Goal: Task Accomplishment & Management: Use online tool/utility

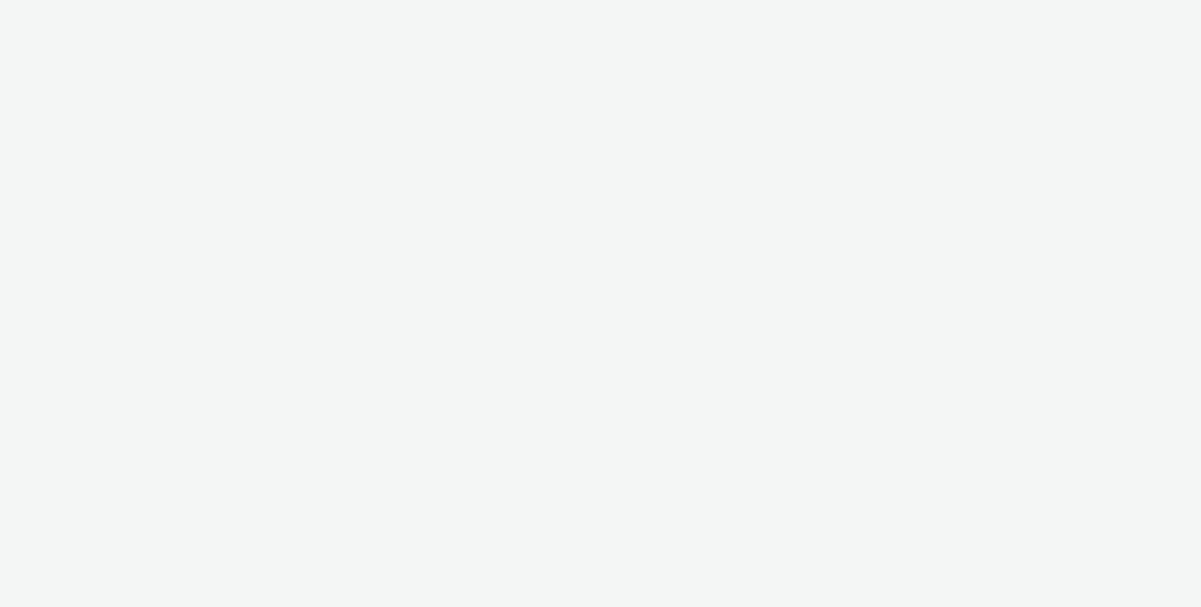
select select "c909d6bb-255f-4ad2-aa94-00d82704d6ef"
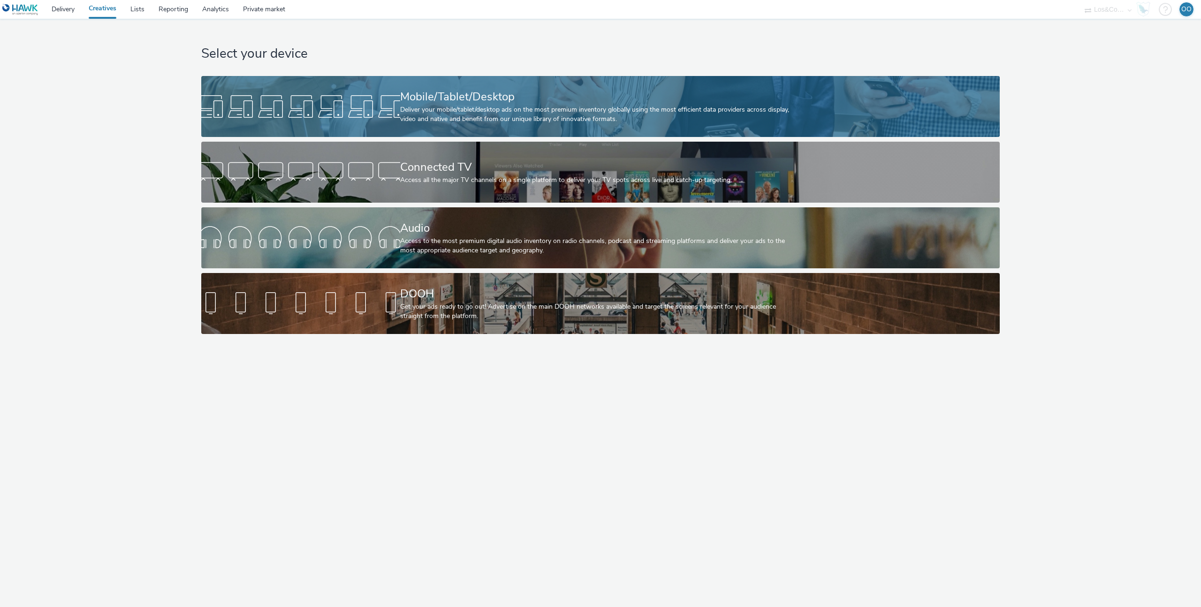
click at [373, 103] on div at bounding box center [300, 106] width 199 height 30
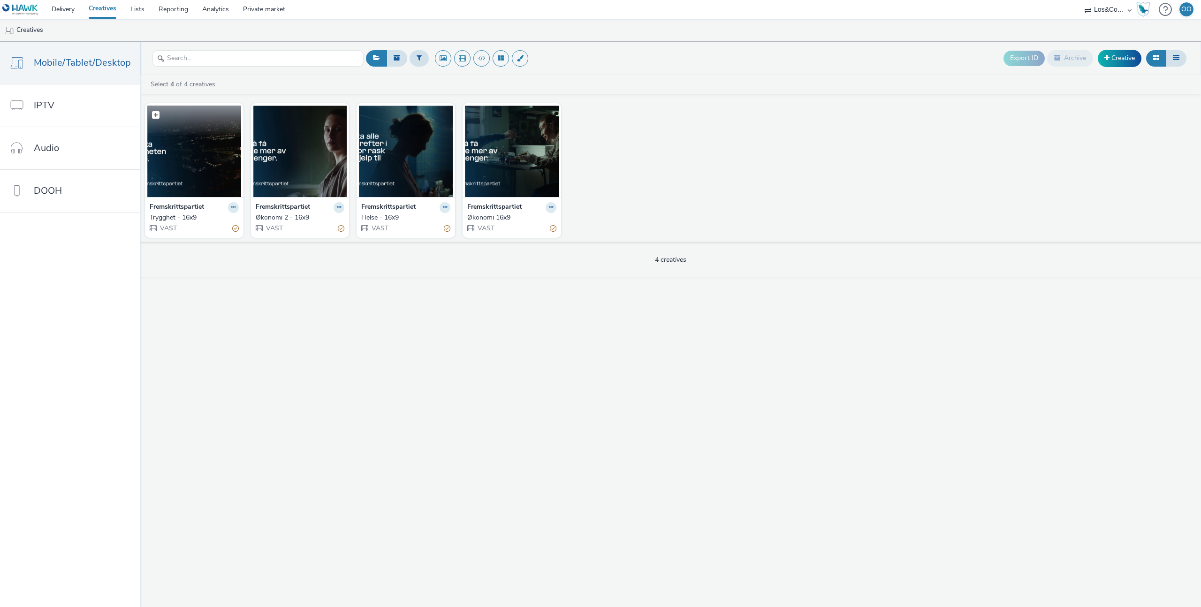
click at [188, 178] on img at bounding box center [194, 151] width 94 height 91
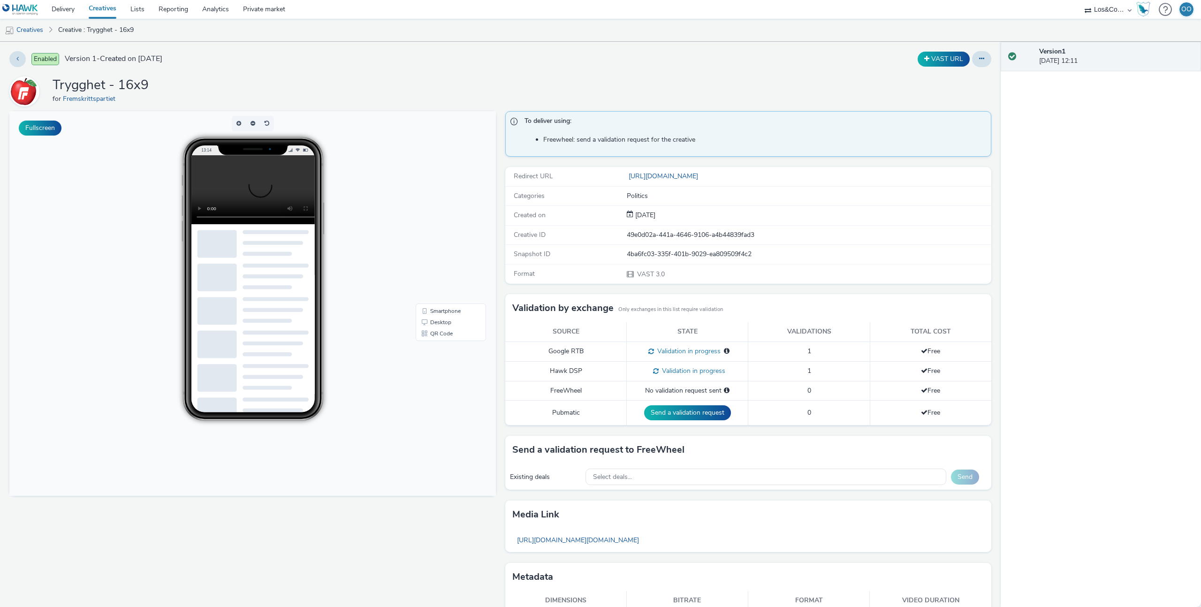
scroll to position [33, 0]
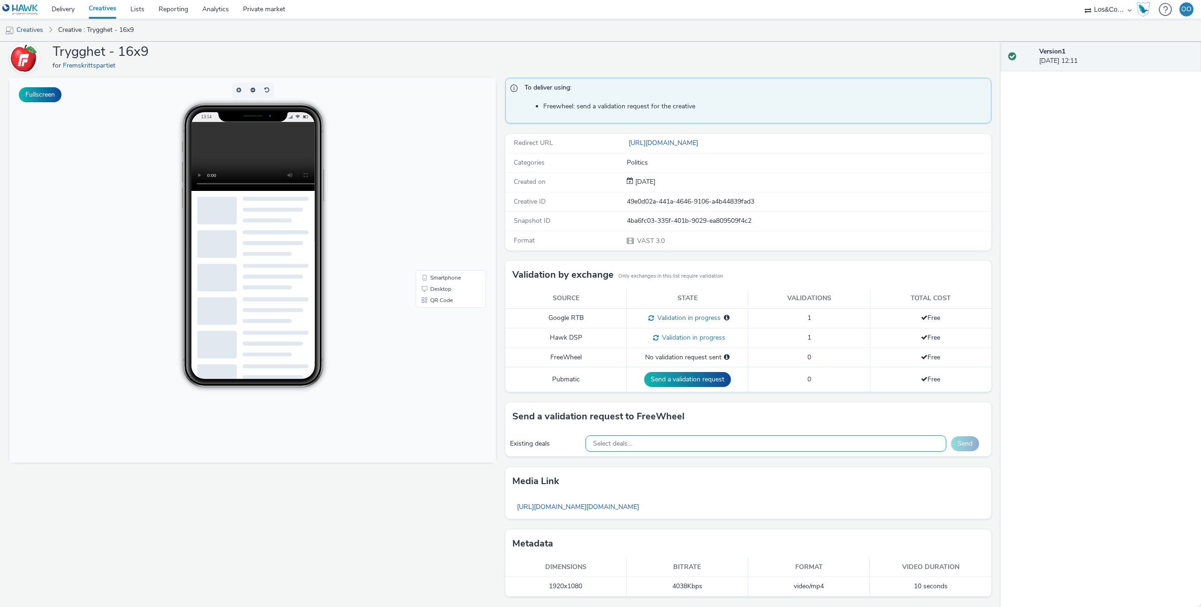
click at [683, 444] on div "Select deals..." at bounding box center [765, 443] width 361 height 16
click at [501, 478] on div "To deliver using: Freewheel: send a validation request for the creative Redirec…" at bounding box center [746, 342] width 491 height 529
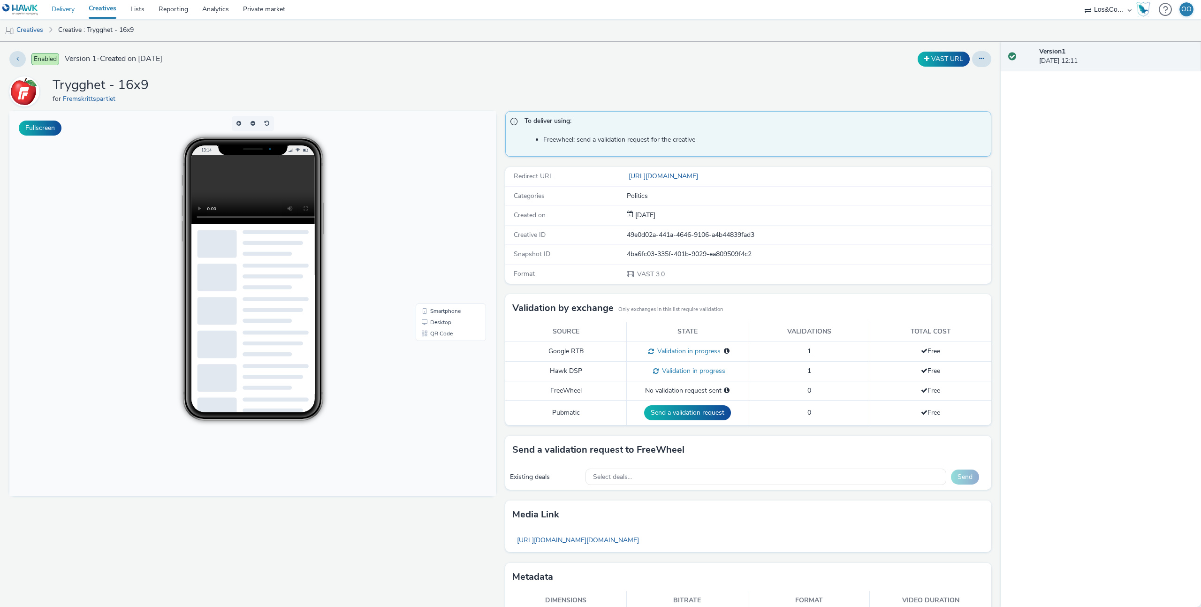
click at [75, 9] on link "Delivery" at bounding box center [63, 9] width 37 height 19
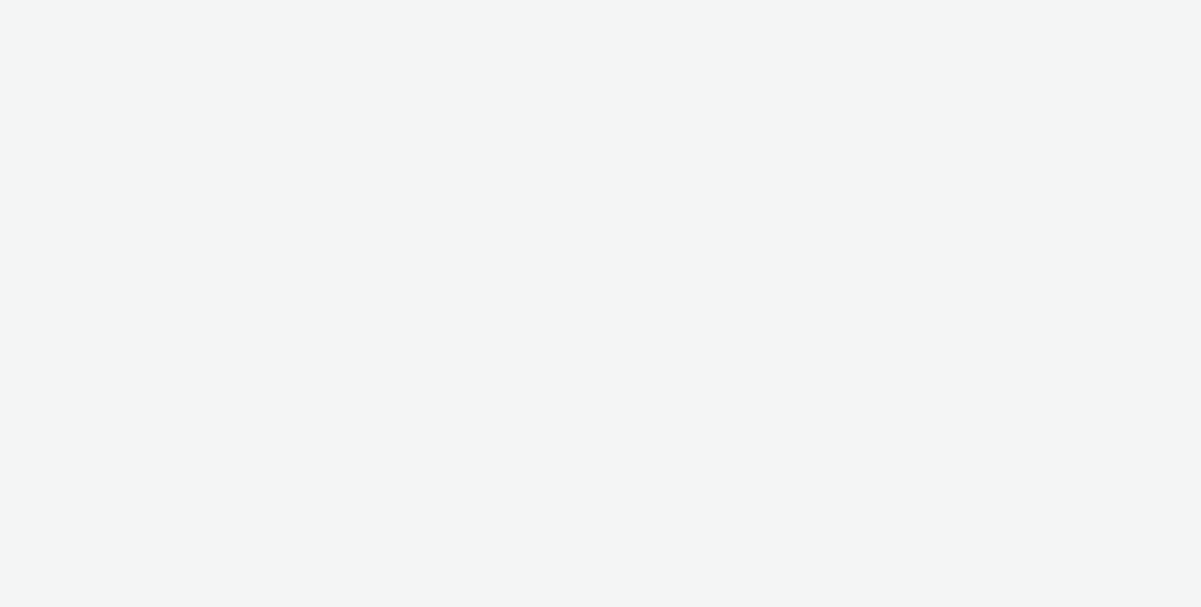
select select "c909d6bb-255f-4ad2-aa94-00d82704d6ef"
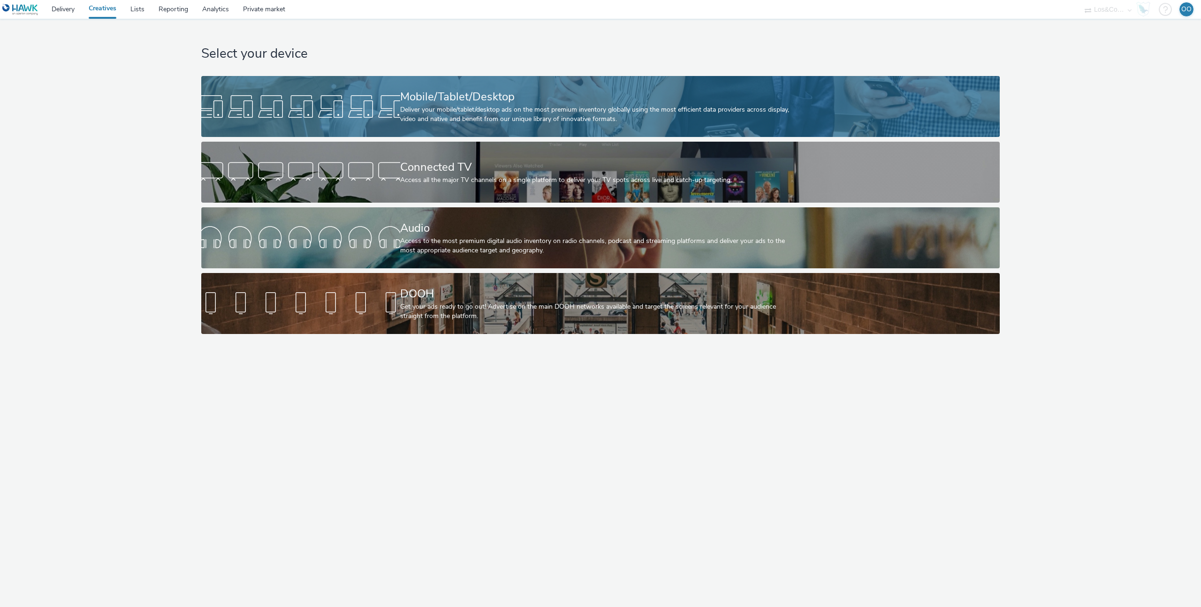
click at [416, 91] on div "Mobile/Tablet/Desktop" at bounding box center [598, 97] width 397 height 16
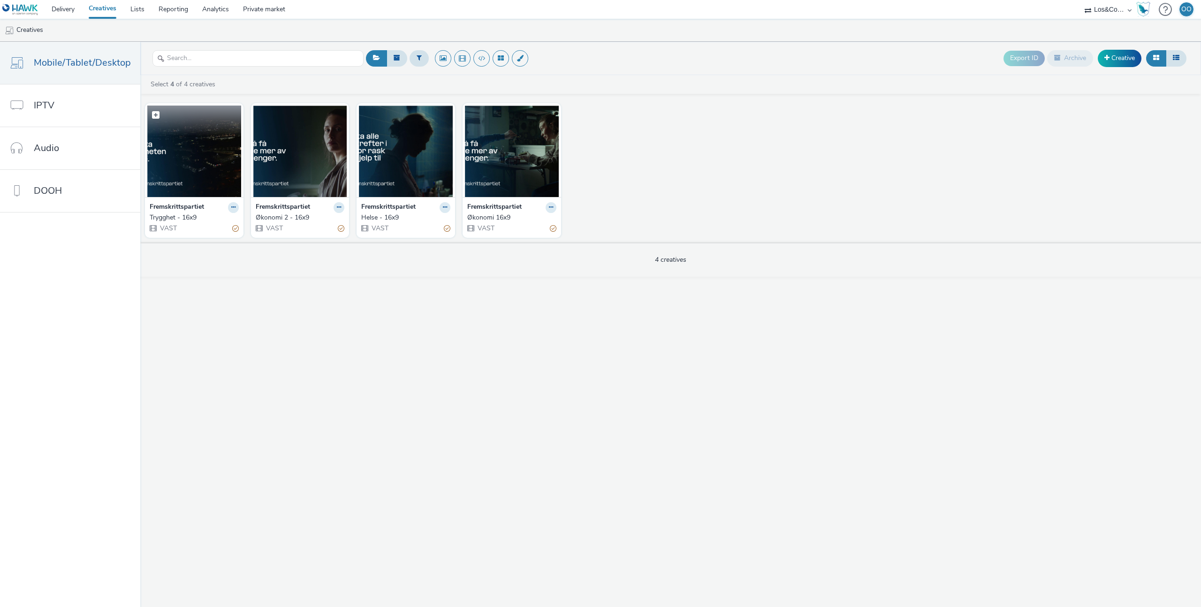
click at [166, 161] on img at bounding box center [194, 151] width 94 height 91
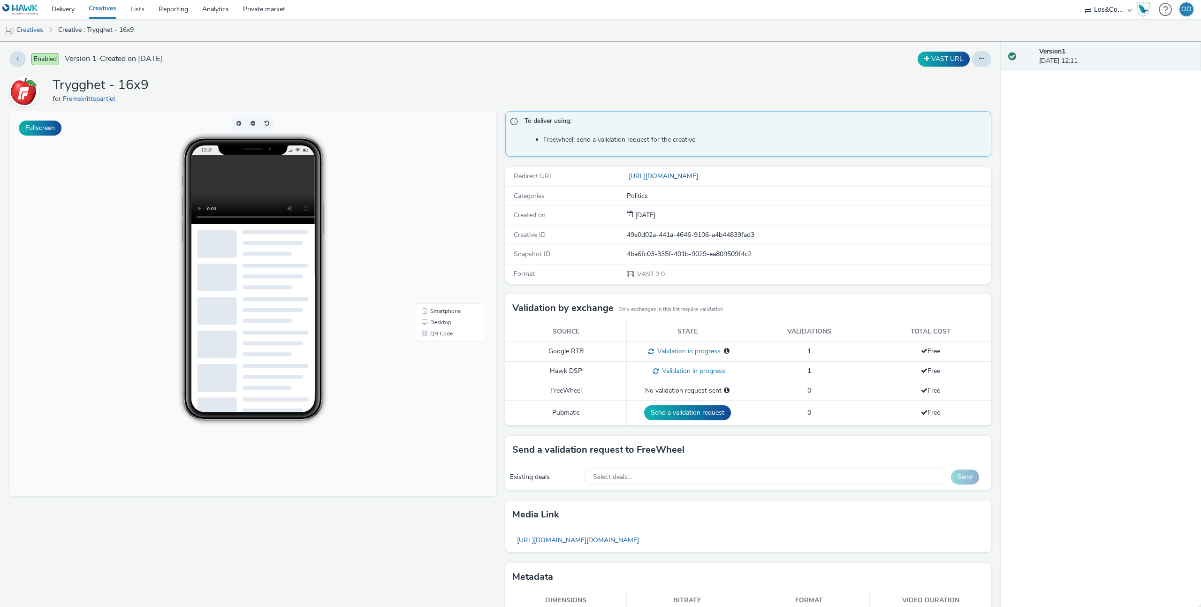
click at [501, 294] on div "To deliver using: Freewheel: send a validation request for the creative Redirec…" at bounding box center [746, 375] width 491 height 529
click at [501, 292] on div "To deliver using: Freewheel: send a validation request for the creative Redirec…" at bounding box center [746, 375] width 491 height 529
click at [61, 8] on link "Delivery" at bounding box center [63, 9] width 37 height 19
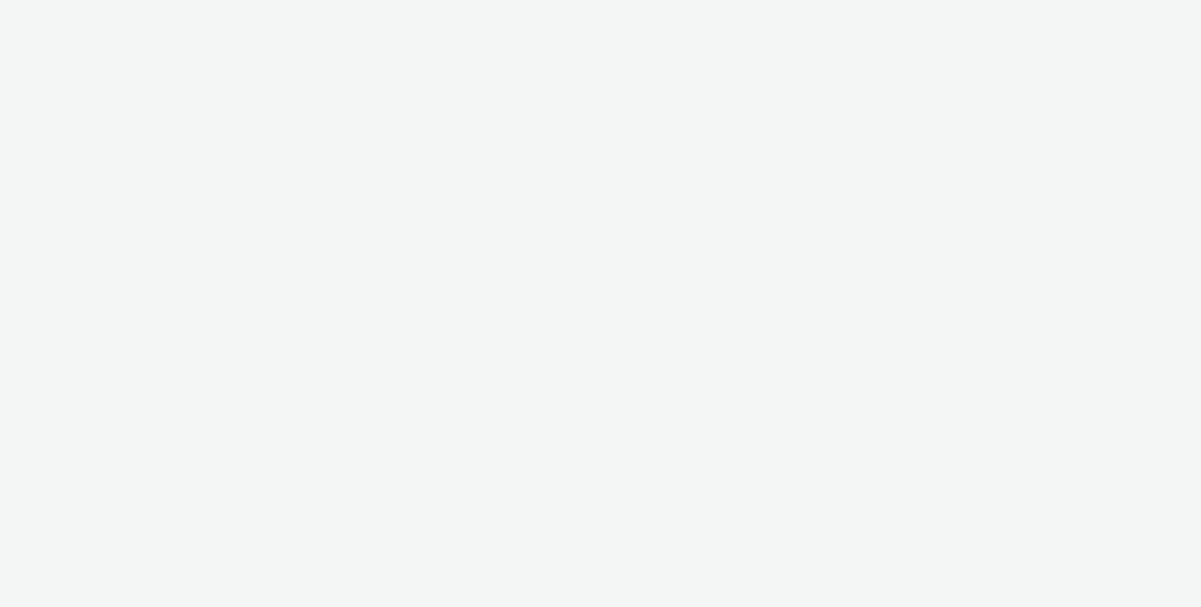
select select "c909d6bb-255f-4ad2-aa94-00d82704d6ef"
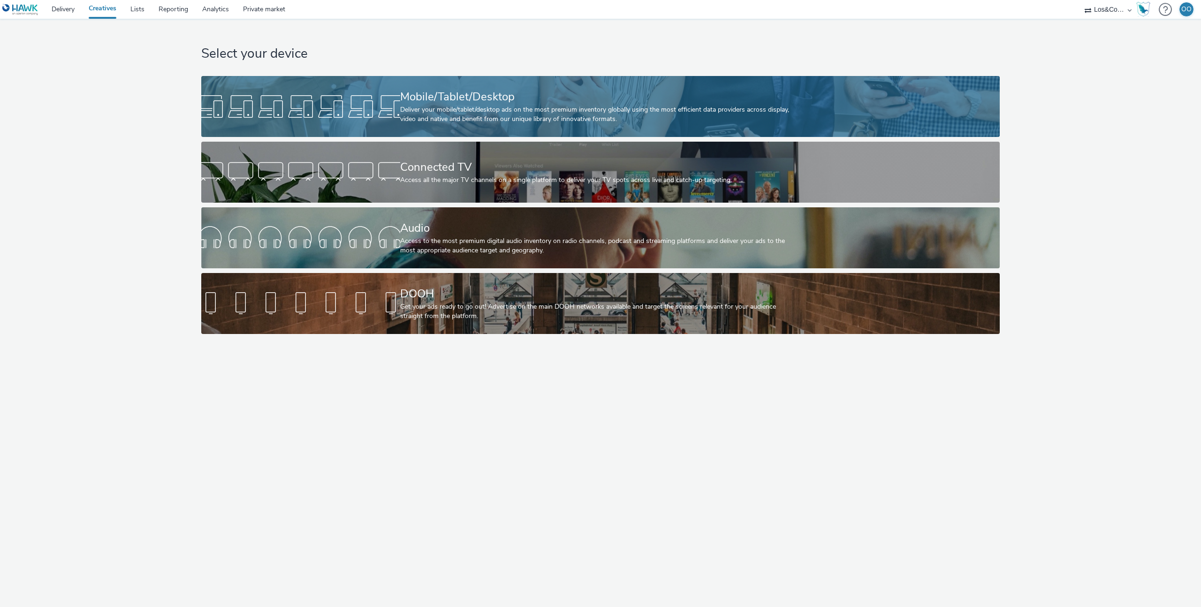
click at [327, 117] on div at bounding box center [300, 106] width 199 height 30
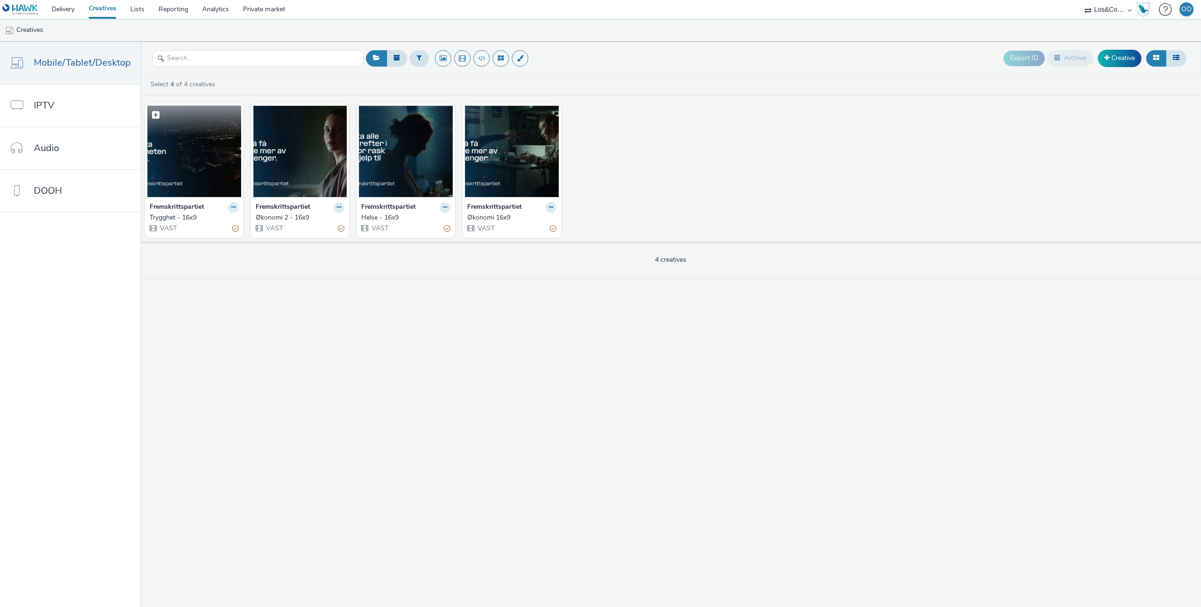
click at [197, 148] on img at bounding box center [194, 151] width 94 height 91
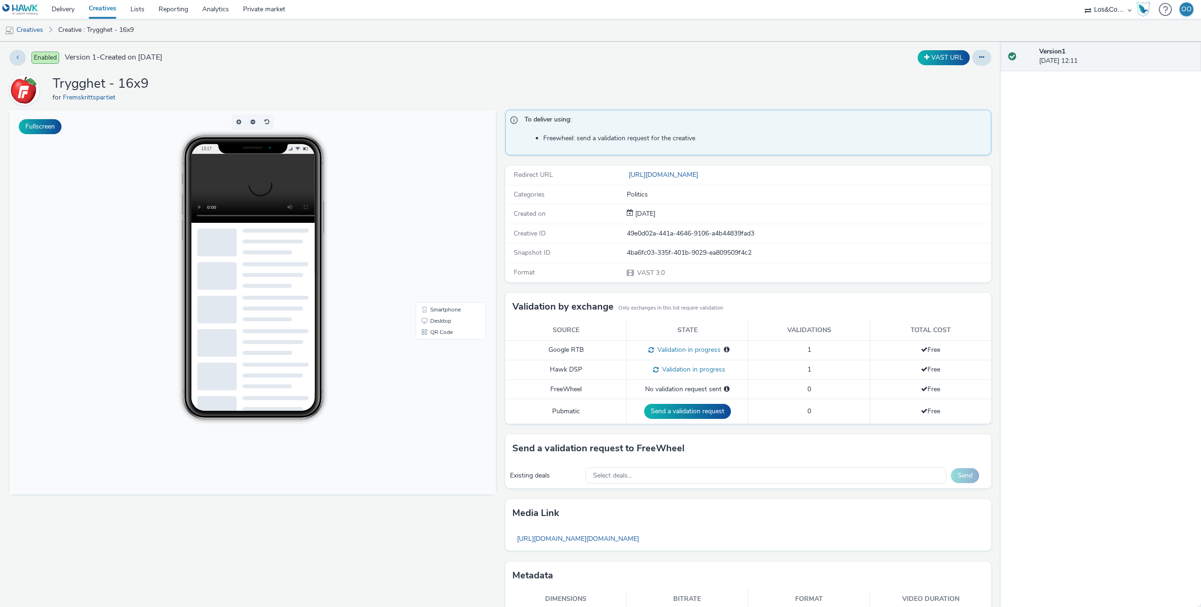
scroll to position [33, 0]
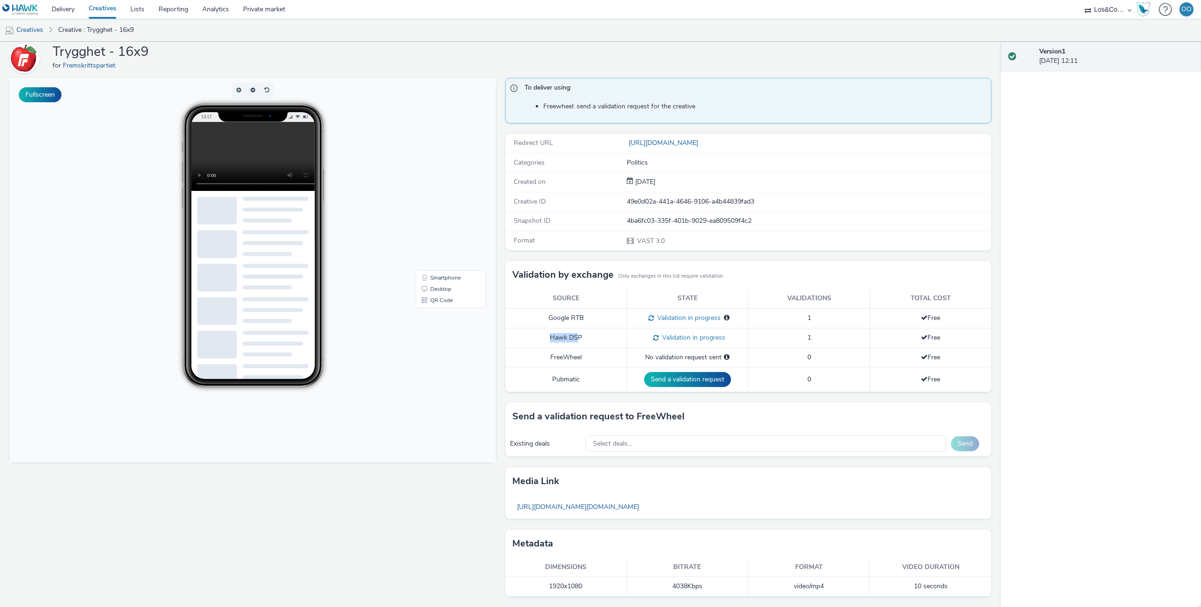
drag, startPoint x: 544, startPoint y: 336, endPoint x: 578, endPoint y: 336, distance: 34.2
click at [578, 336] on td "Hawk DSP" at bounding box center [566, 338] width 122 height 20
click at [587, 336] on td "Hawk DSP" at bounding box center [566, 338] width 122 height 20
click at [680, 337] on span "Validation in progress" at bounding box center [692, 337] width 67 height 9
click at [76, 11] on link "Delivery" at bounding box center [63, 9] width 37 height 19
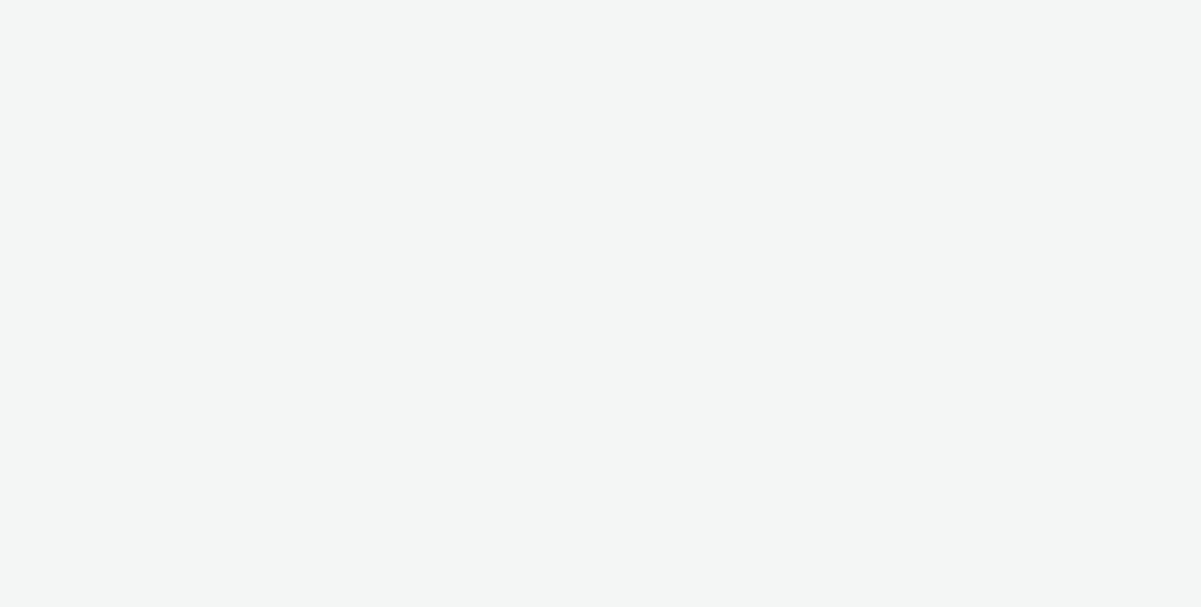
select select "c909d6bb-255f-4ad2-aa94-00d82704d6ef"
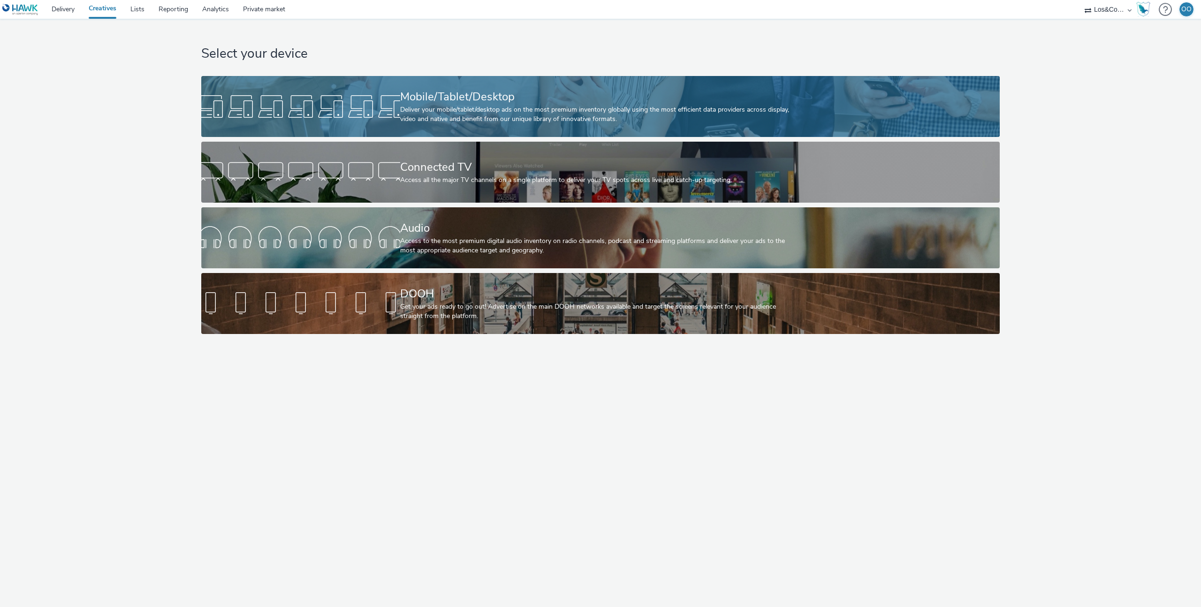
click at [482, 127] on div "Mobile/Tablet/Desktop Deliver your mobile/tablet/desktop ads on the most premiu…" at bounding box center [598, 106] width 397 height 61
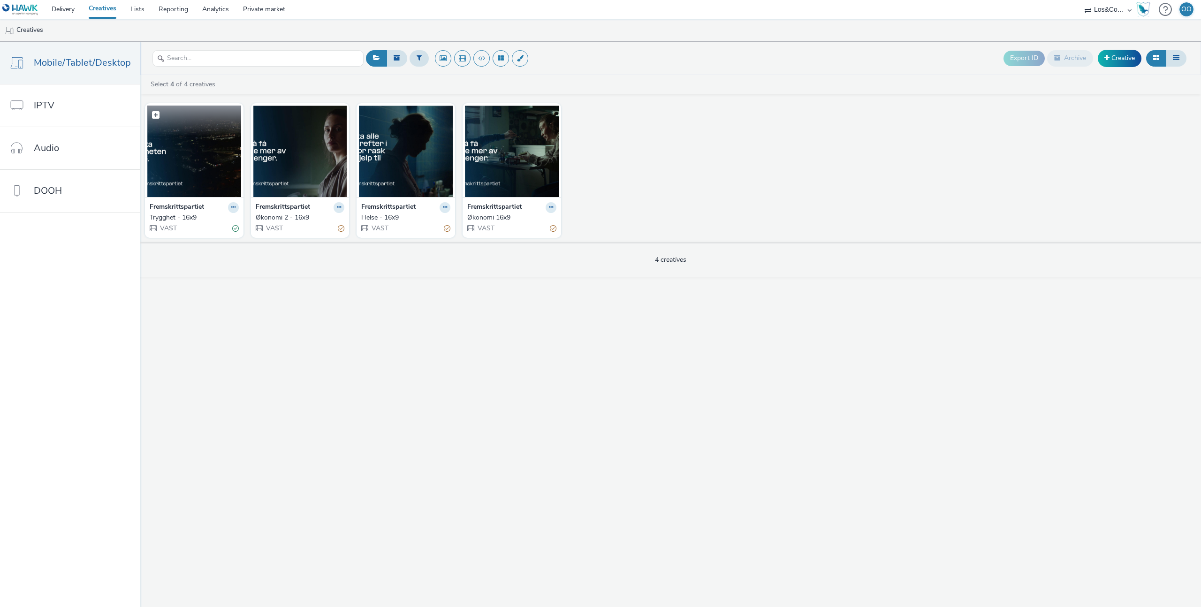
click at [207, 146] on img at bounding box center [194, 151] width 94 height 91
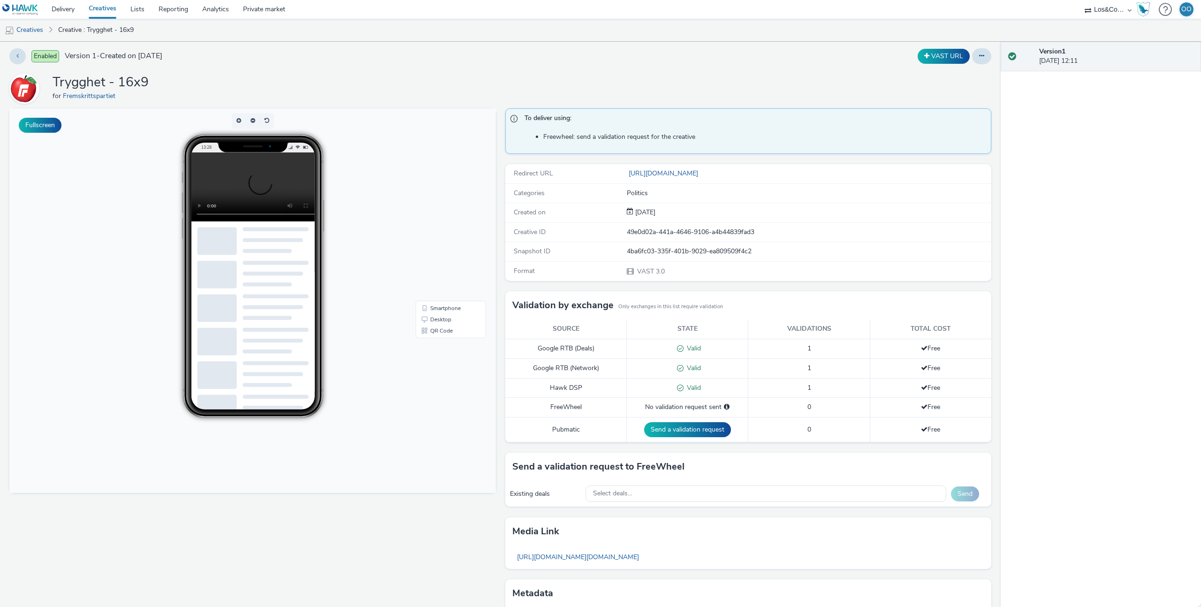
scroll to position [5, 0]
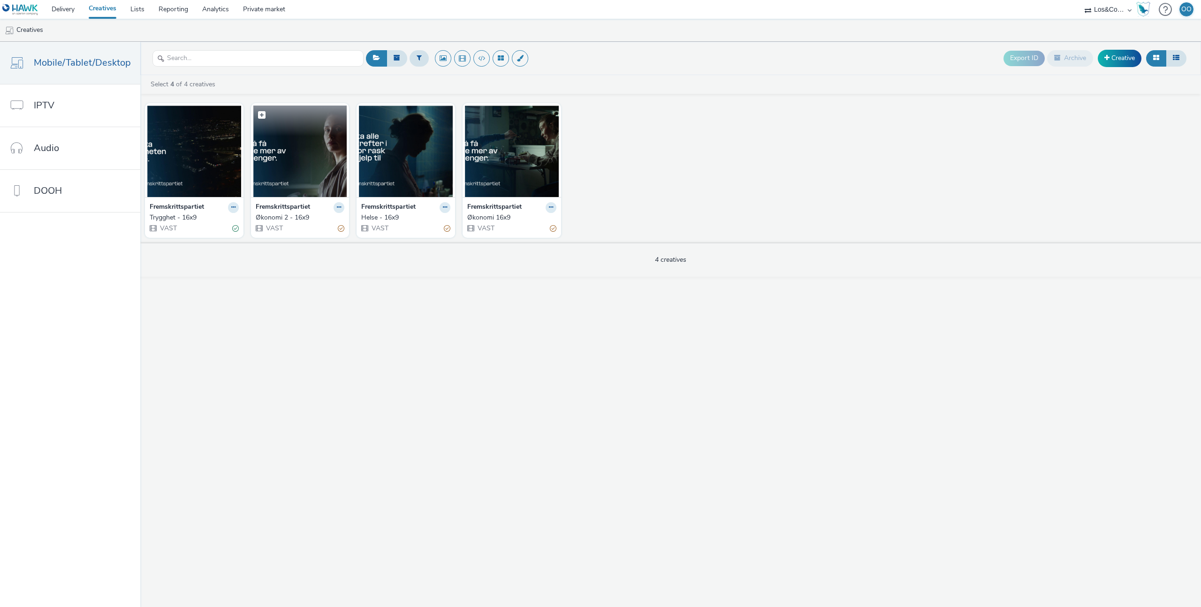
click at [311, 152] on img at bounding box center [300, 151] width 94 height 91
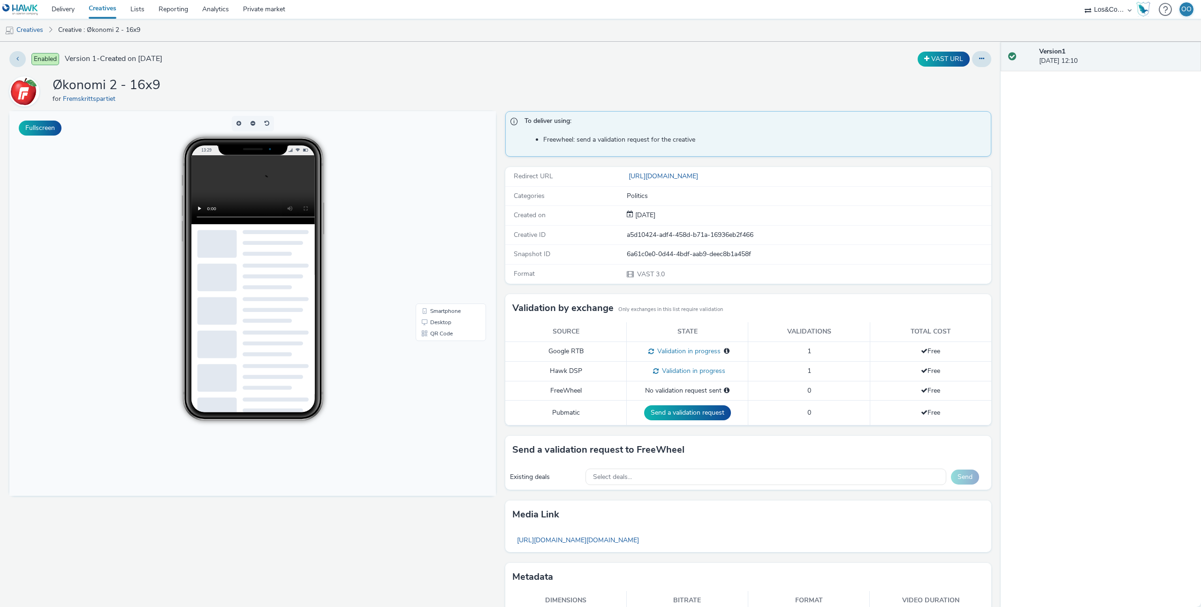
scroll to position [33, 0]
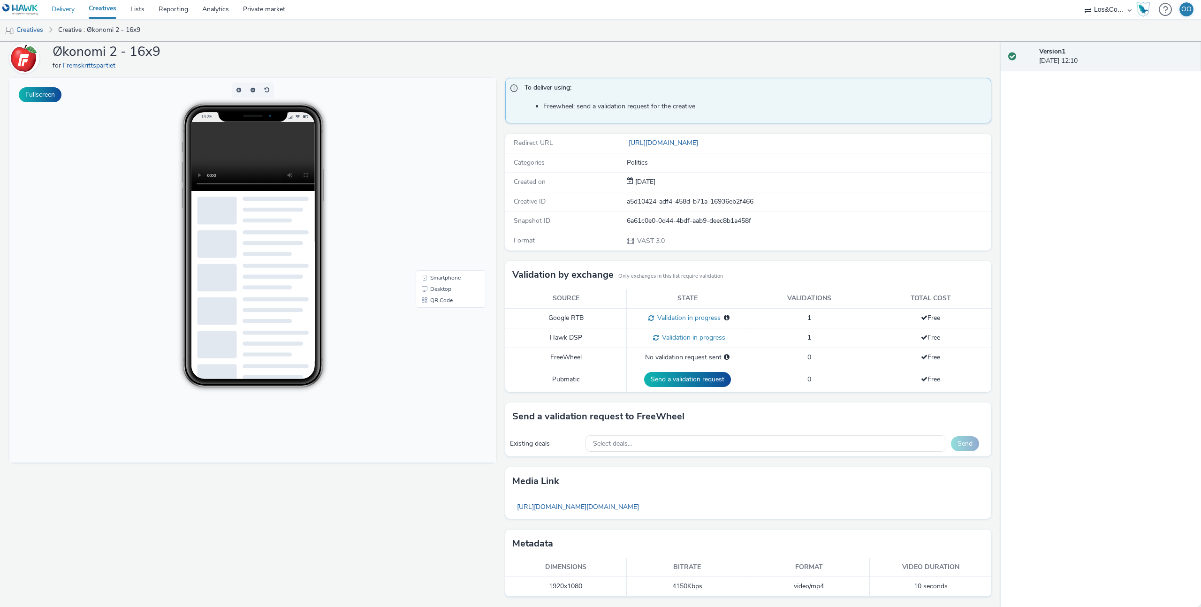
click at [68, 8] on link "Delivery" at bounding box center [63, 9] width 37 height 19
